Goal: Task Accomplishment & Management: Manage account settings

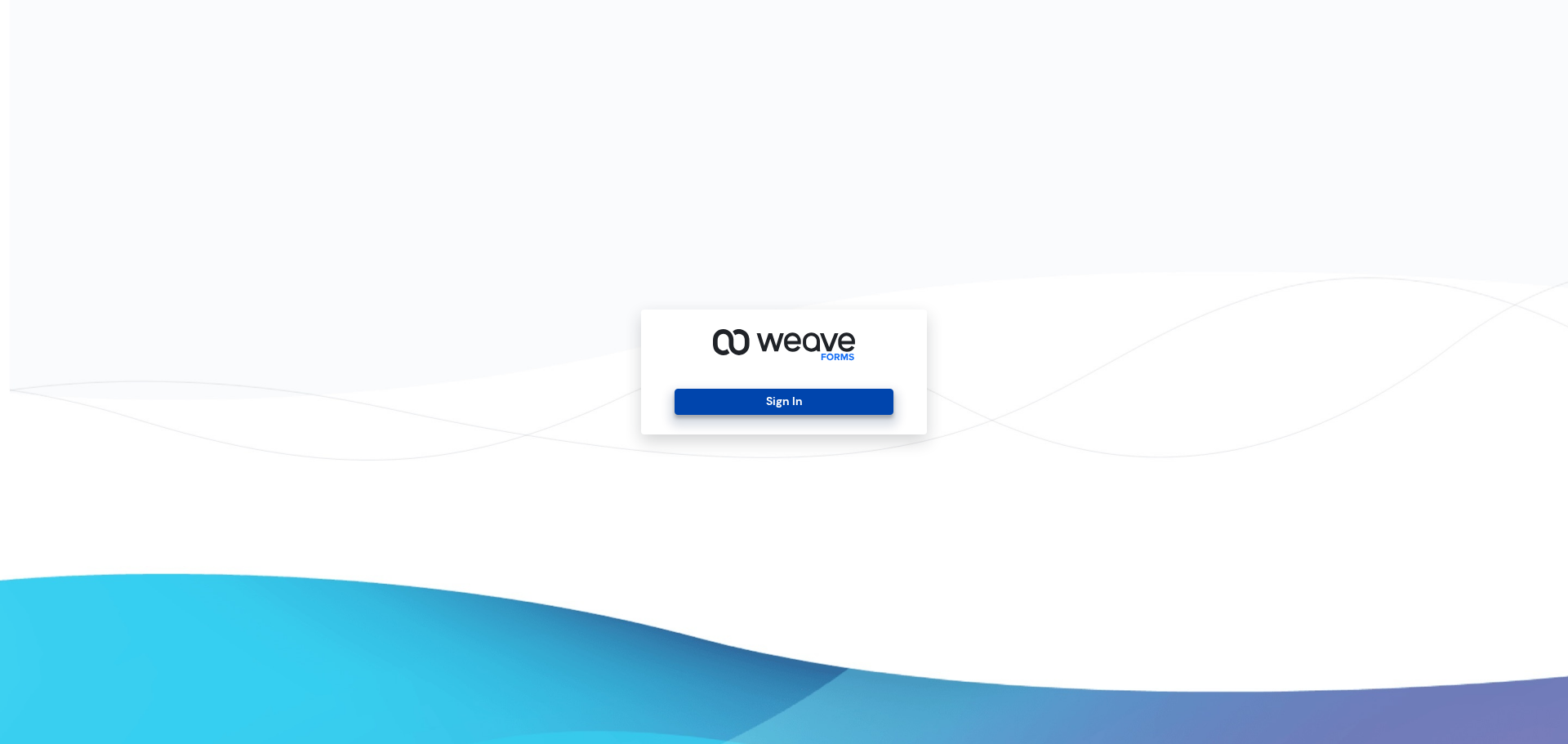
click at [785, 403] on button "Sign In" at bounding box center [784, 402] width 218 height 26
click at [836, 405] on button "Sign In" at bounding box center [784, 402] width 218 height 26
click at [757, 405] on button "Sign In" at bounding box center [784, 402] width 218 height 26
click at [729, 404] on button "Sign In" at bounding box center [784, 402] width 218 height 26
click at [737, 407] on button "Sign In" at bounding box center [784, 402] width 218 height 26
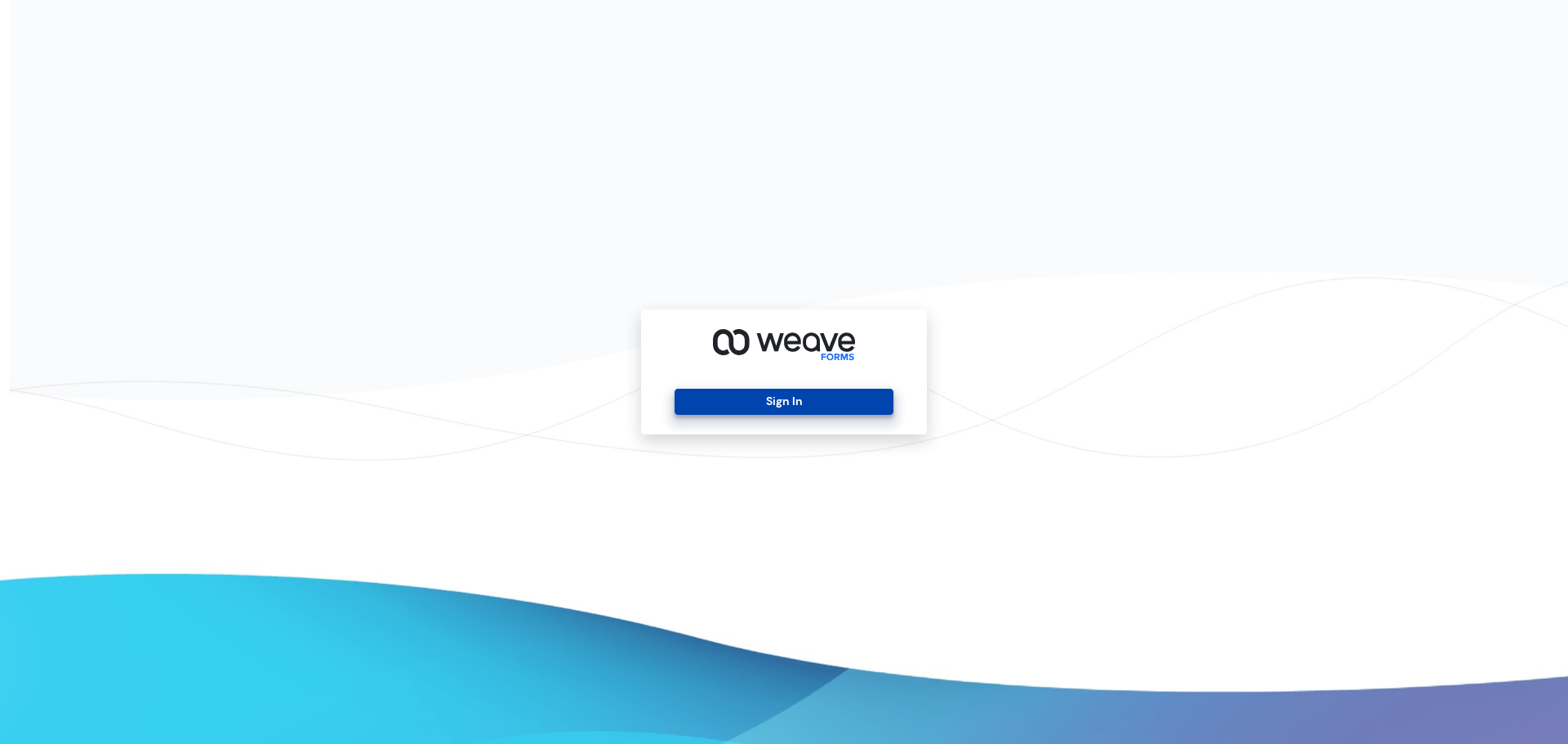
click at [767, 396] on button "Sign In" at bounding box center [784, 402] width 218 height 26
click at [790, 399] on button "Sign In" at bounding box center [784, 402] width 218 height 26
